Goal: Check status: Check status

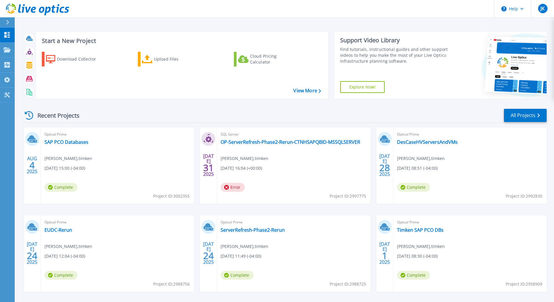
click at [527, 104] on div "Recent Projects All Projects [DATE] Optical Prime SAP PCO Databases [PERSON_NAM…" at bounding box center [285, 206] width 524 height 205
click at [524, 115] on link "All Projects" at bounding box center [525, 115] width 43 height 13
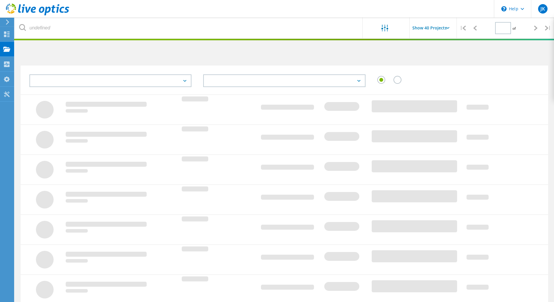
type input "1"
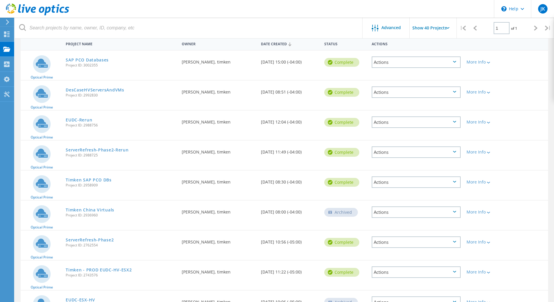
scroll to position [59, 0]
click at [97, 211] on link "Timken China Virtuals" at bounding box center [90, 210] width 49 height 4
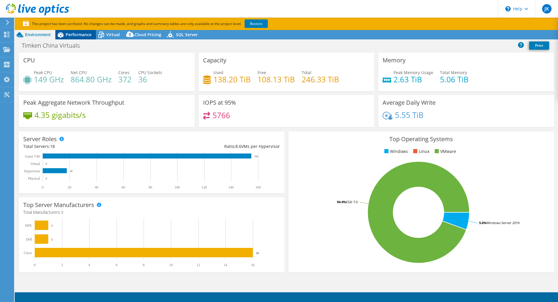
select select "USEast"
select select "USD"
click at [65, 33] on icon at bounding box center [60, 35] width 10 height 10
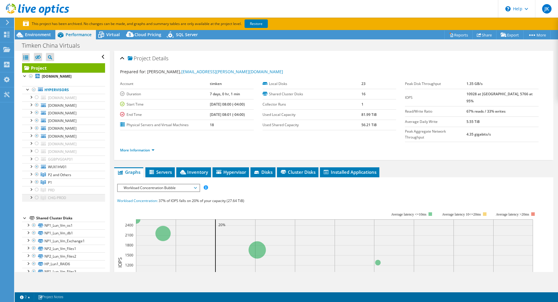
click at [32, 196] on div at bounding box center [31, 197] width 6 height 6
click at [31, 188] on div at bounding box center [31, 189] width 6 height 6
click at [33, 182] on div at bounding box center [31, 182] width 6 height 6
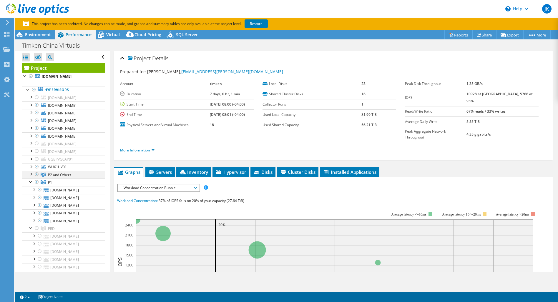
click at [33, 175] on div at bounding box center [31, 174] width 6 height 6
click at [32, 166] on div at bounding box center [31, 166] width 6 height 6
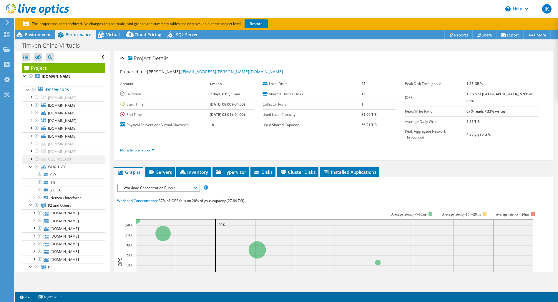
click at [32, 160] on div at bounding box center [31, 159] width 6 height 6
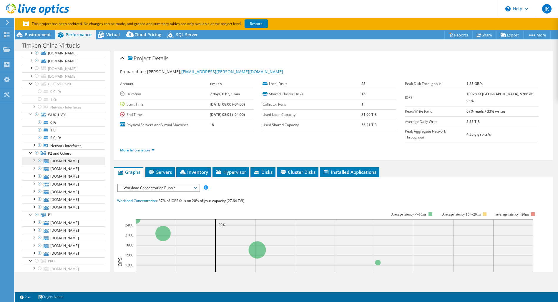
scroll to position [77, 0]
click at [157, 169] on span "Servers" at bounding box center [160, 172] width 24 height 6
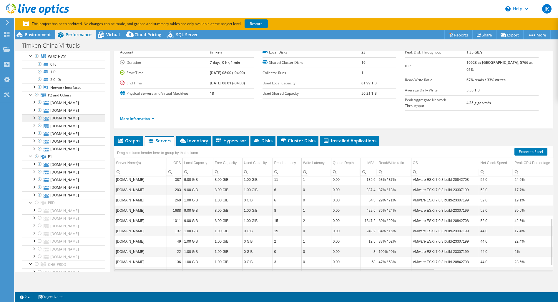
scroll to position [136, 0]
